Goal: Task Accomplishment & Management: Manage account settings

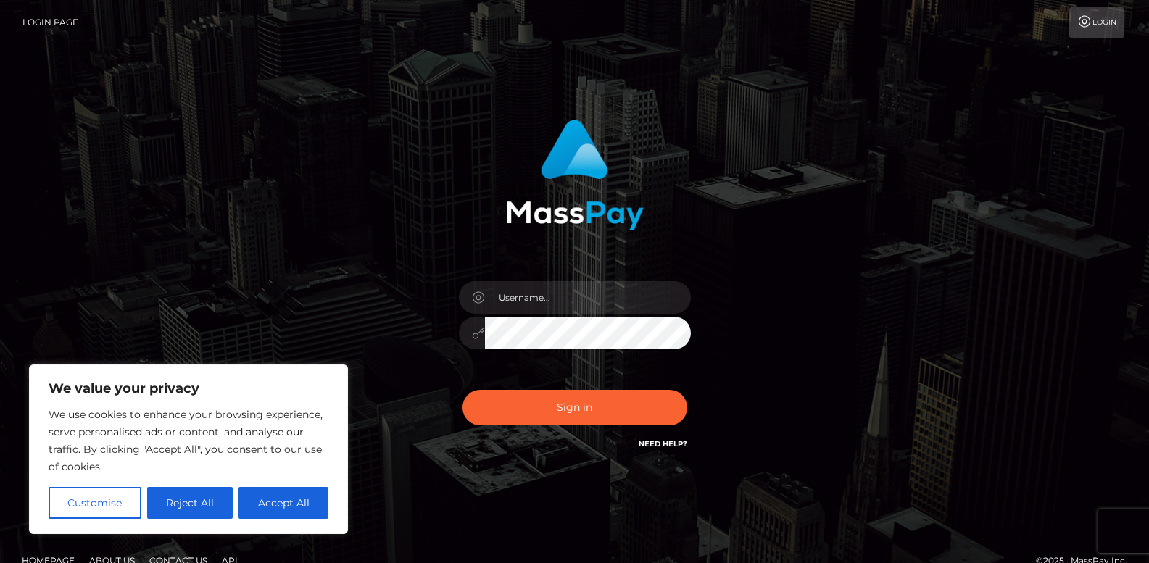
click at [1088, 22] on icon at bounding box center [1084, 22] width 15 height 12
click at [594, 299] on input "text" at bounding box center [588, 297] width 206 height 33
type input "sashapaynestudios@gmail.com"
click at [296, 502] on button "Accept All" at bounding box center [283, 503] width 90 height 32
checkbox input "true"
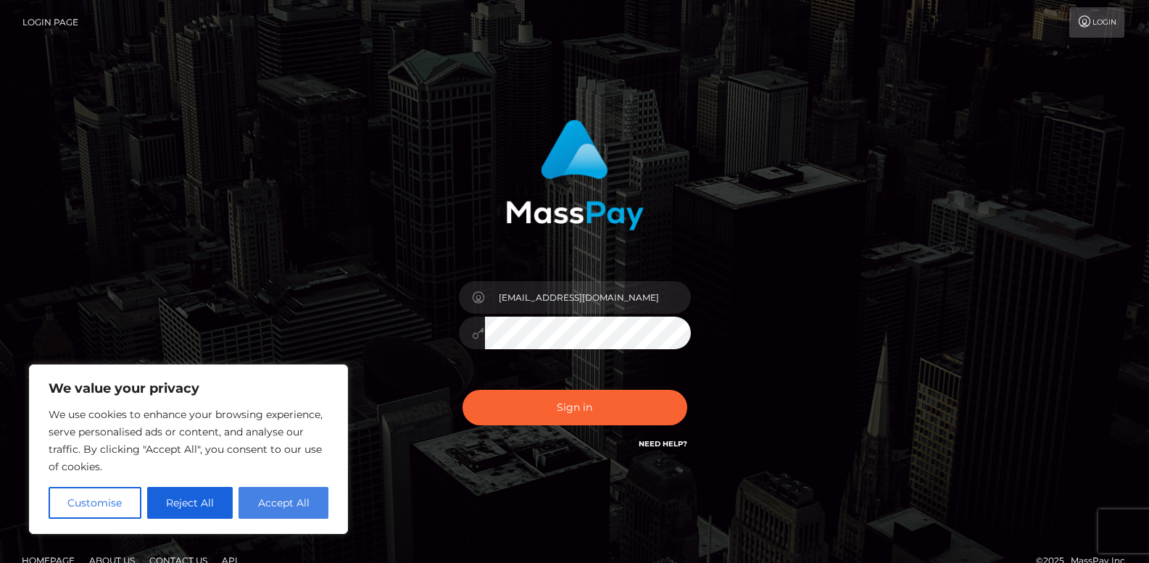
checkbox input "true"
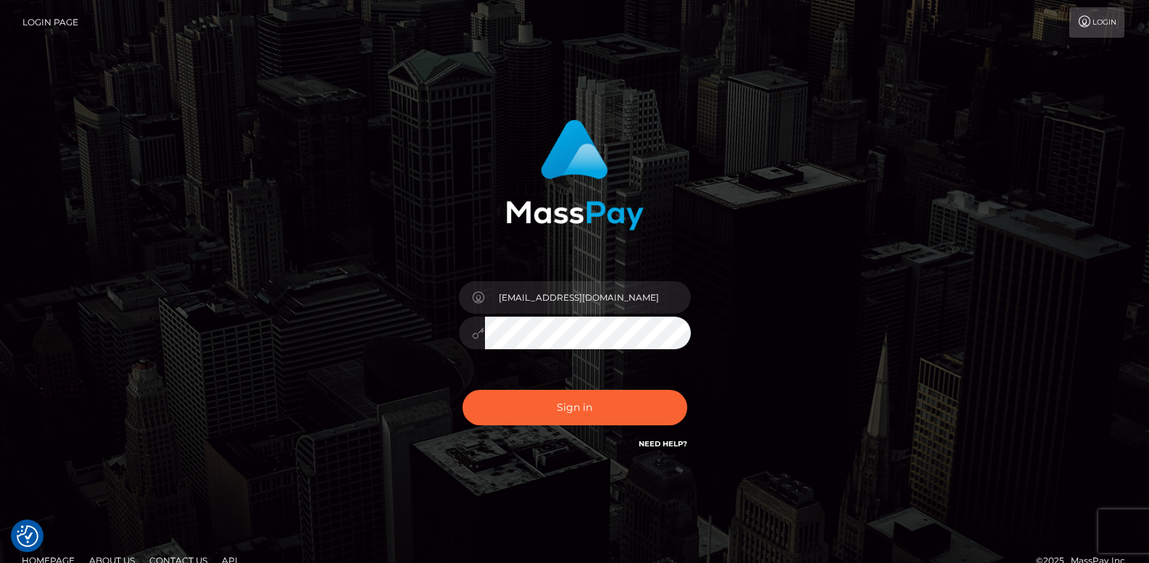
click at [462, 390] on button "Sign in" at bounding box center [574, 408] width 225 height 36
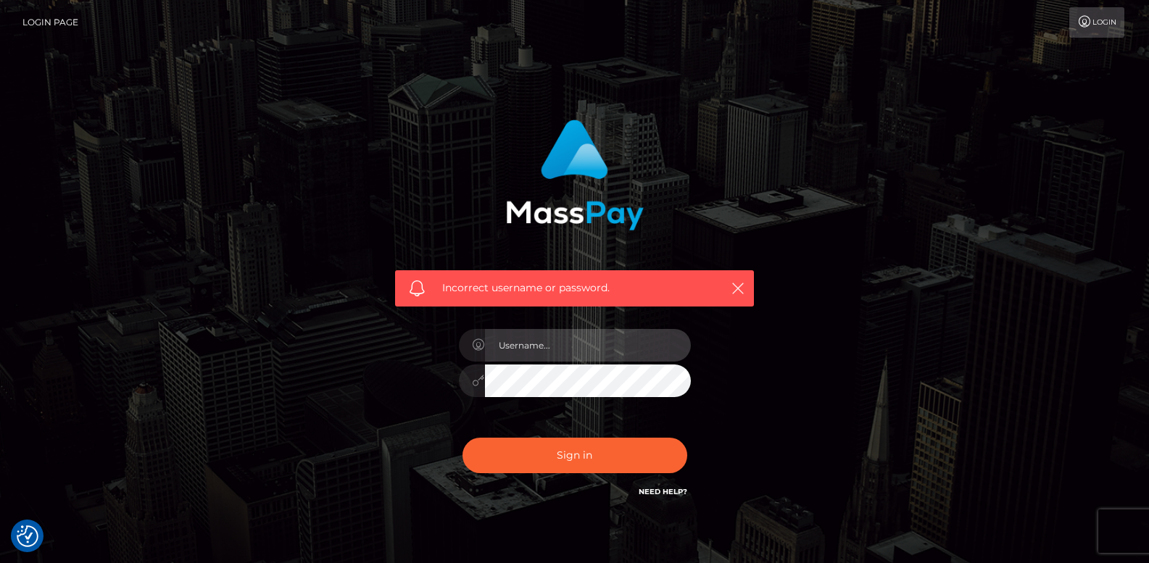
drag, startPoint x: 0, startPoint y: 0, endPoint x: 499, endPoint y: 342, distance: 604.6
click at [499, 342] on input "text" at bounding box center [588, 345] width 206 height 33
type input "[EMAIL_ADDRESS][DOMAIN_NAME]"
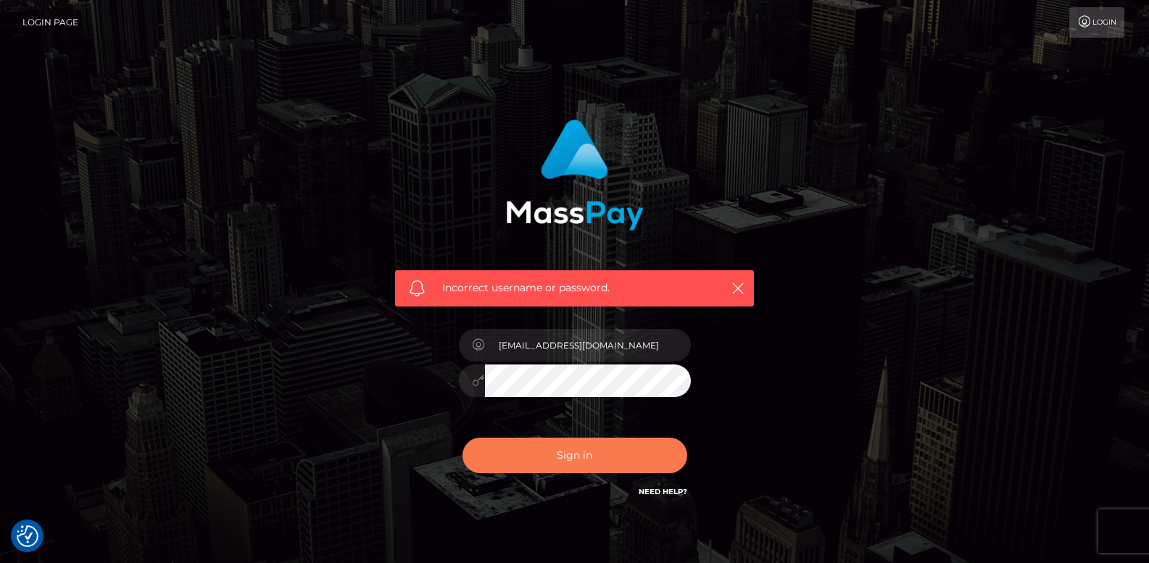
click at [504, 451] on button "Sign in" at bounding box center [574, 456] width 225 height 36
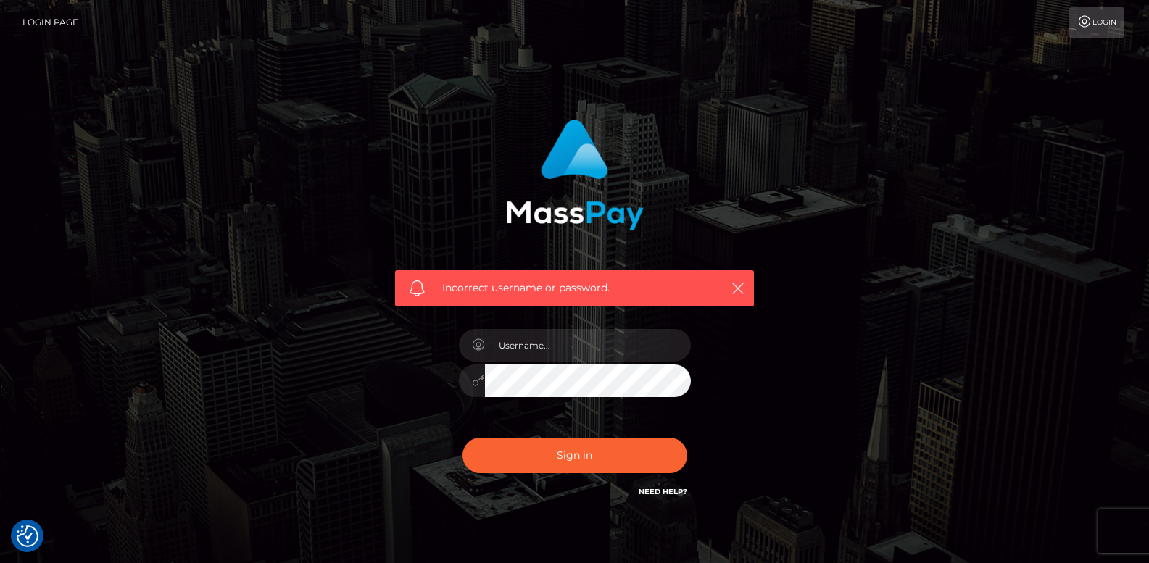
click at [682, 495] on link "Need Help?" at bounding box center [662, 491] width 49 height 9
click at [673, 489] on link "Need Help?" at bounding box center [662, 491] width 49 height 9
click at [1078, 21] on icon at bounding box center [1084, 22] width 15 height 12
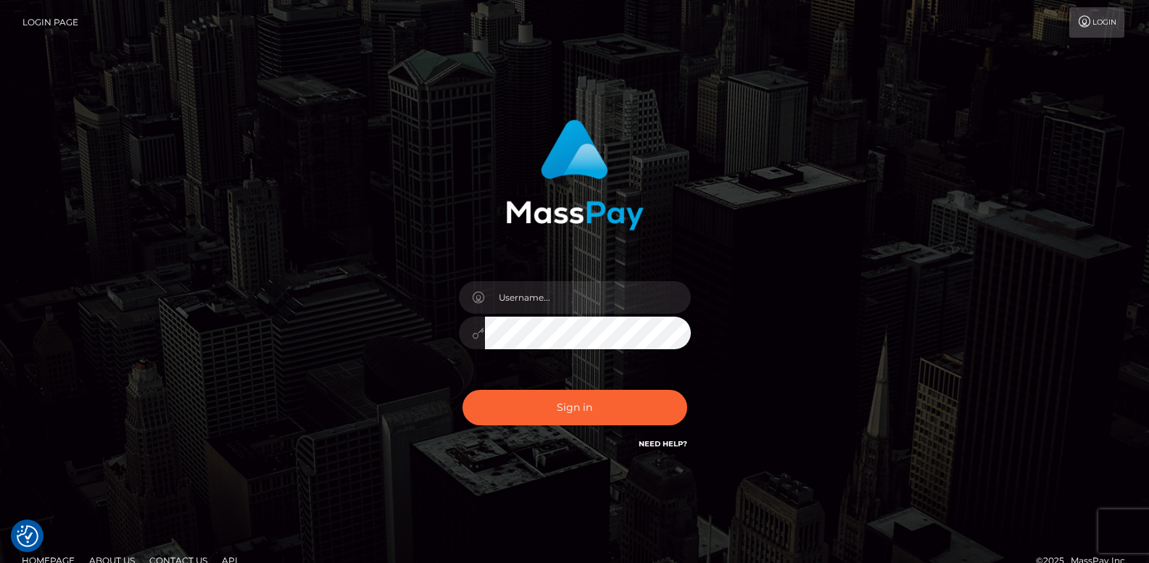
click at [49, 24] on link "Login Page" at bounding box center [50, 22] width 56 height 30
